Goal: Find specific page/section: Find specific page/section

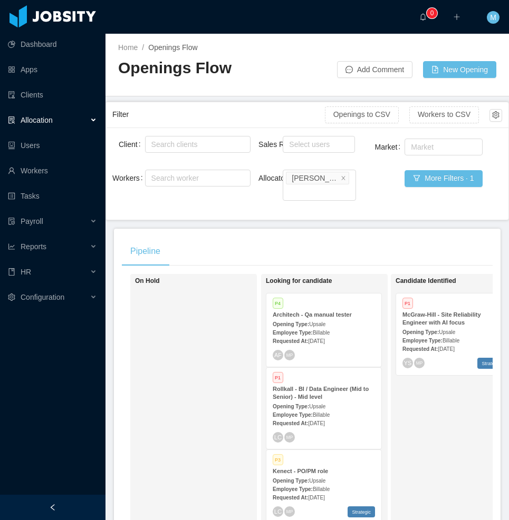
drag, startPoint x: 86, startPoint y: 501, endPoint x: 84, endPoint y: 491, distance: 10.4
click at [86, 501] on div at bounding box center [52, 507] width 105 height 25
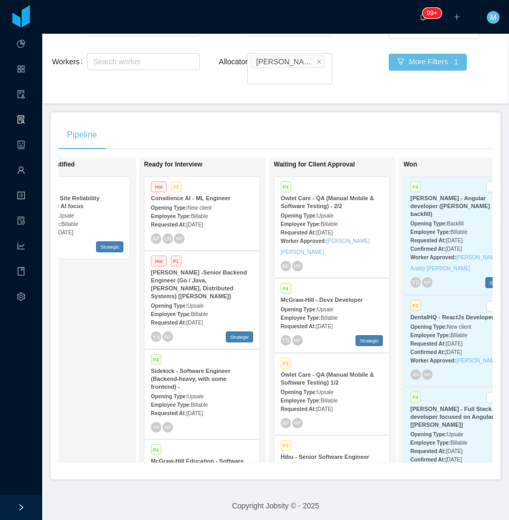
click at [303, 221] on strong "Employee Type:" at bounding box center [300, 224] width 40 height 6
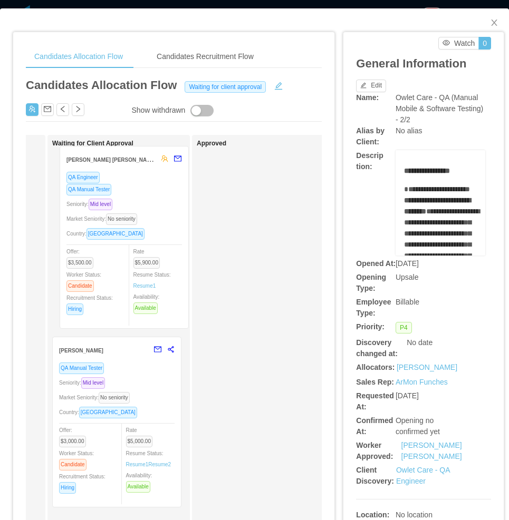
drag, startPoint x: 275, startPoint y: 220, endPoint x: 138, endPoint y: 212, distance: 137.3
click at [138, 212] on div "Applied Candidate Identified Ready for Interview Waiting for Client Approval Ra…" at bounding box center [174, 403] width 296 height 536
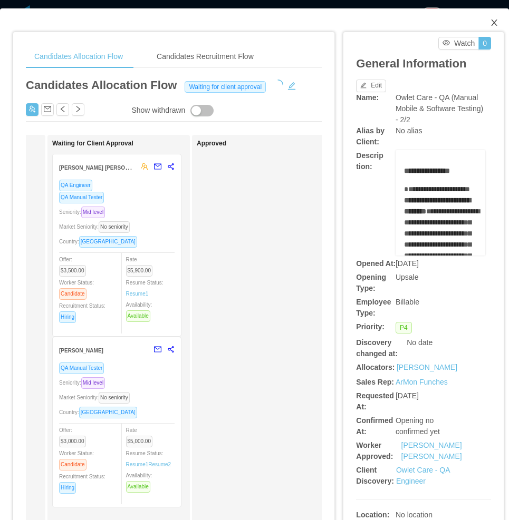
click at [491, 21] on icon "icon: close" at bounding box center [494, 23] width 6 height 6
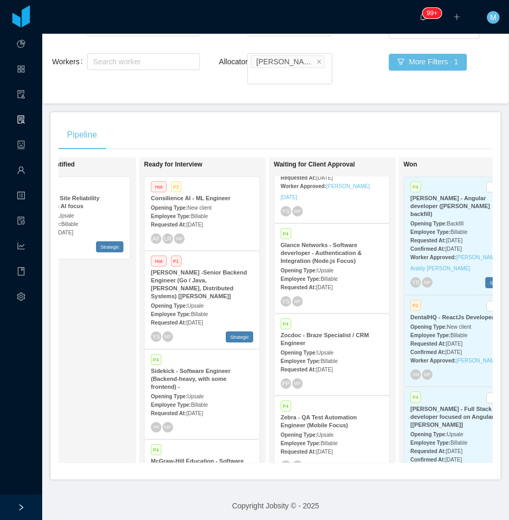
scroll to position [722, 0]
click at [113, 334] on div "Candidate Identified P1 McGraw-Hill - Site Reliability Engineer with AI focus O…" at bounding box center [88, 310] width 148 height 296
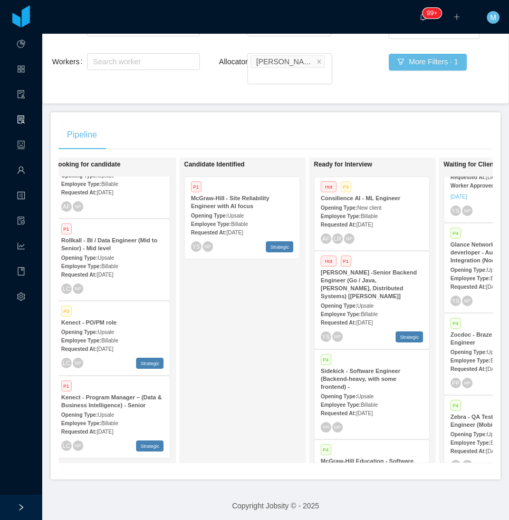
scroll to position [0, 154]
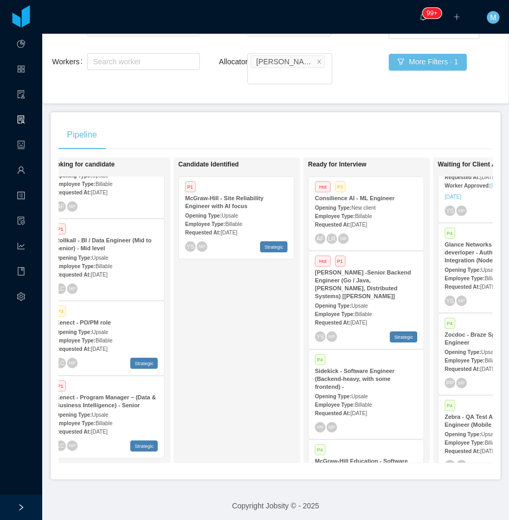
click at [252, 343] on div "Candidate Identified P1 McGraw-Hill - Site Reliability Engineer with AI focus O…" at bounding box center [252, 310] width 148 height 296
